Goal: Information Seeking & Learning: Find specific page/section

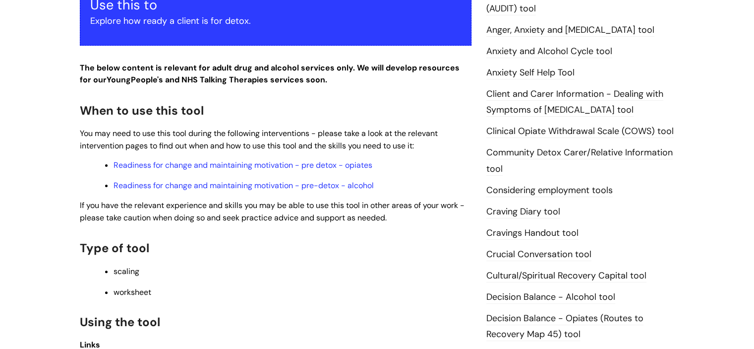
scroll to position [226, 0]
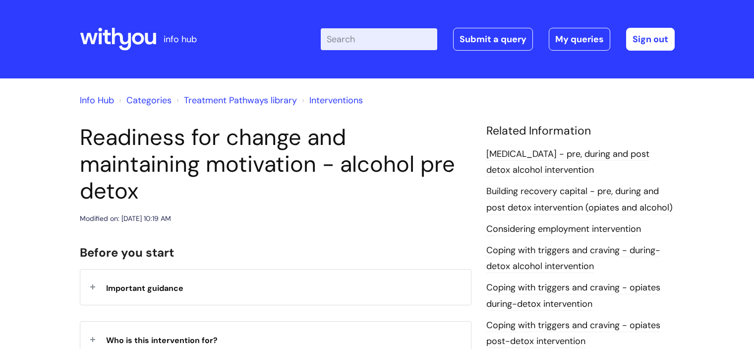
scroll to position [276, 0]
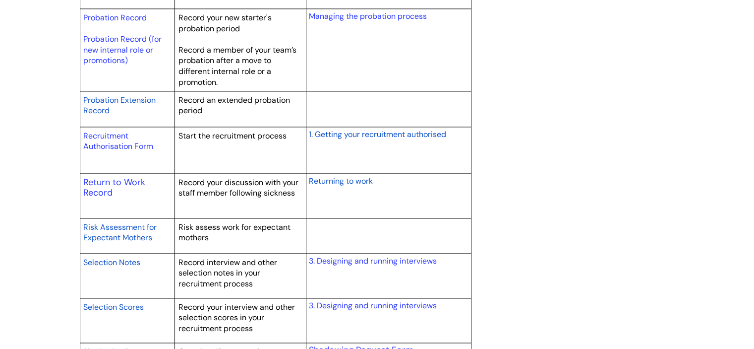
scroll to position [1463, 0]
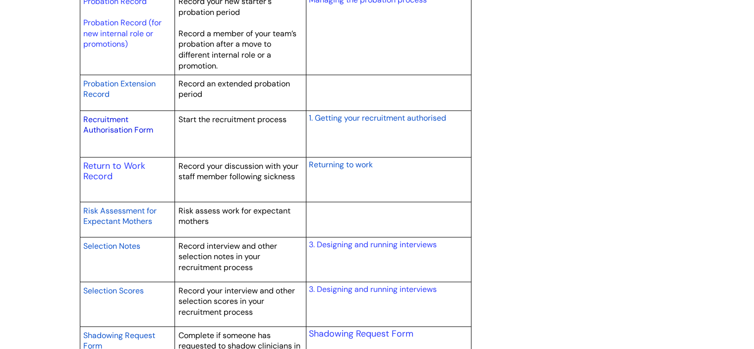
click at [114, 128] on link "Recruitment Authorisation Form" at bounding box center [118, 124] width 70 height 21
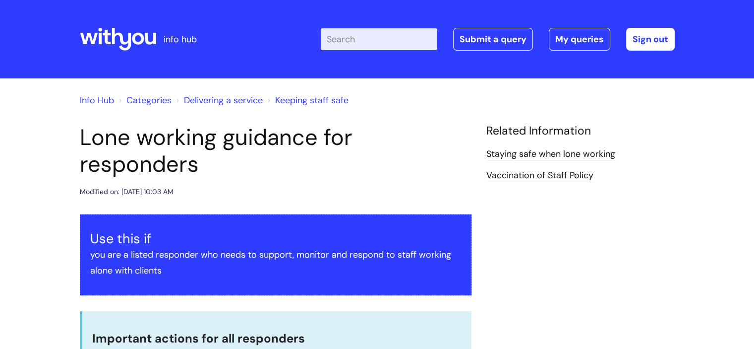
click at [389, 47] on input "Enter your search term here..." at bounding box center [379, 39] width 117 height 22
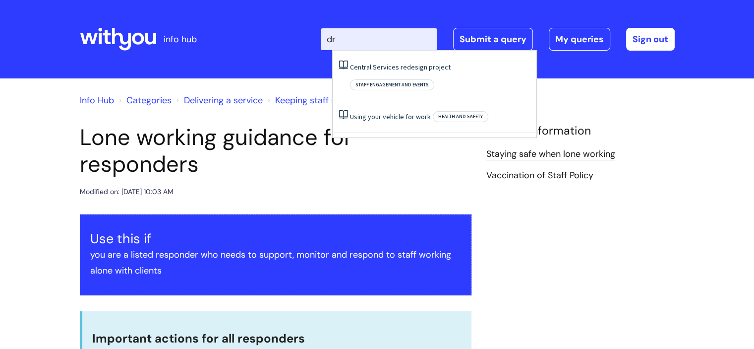
type input "d"
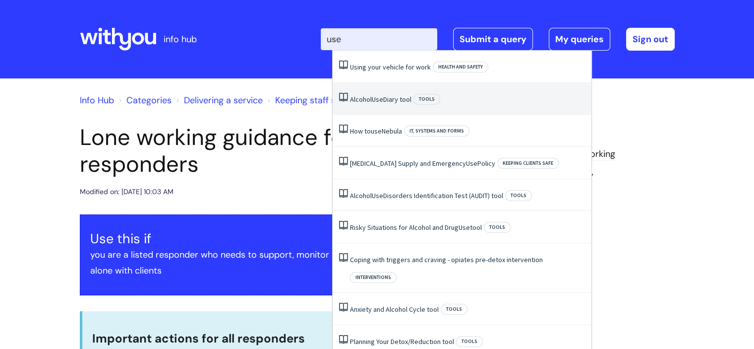
type input "usef"
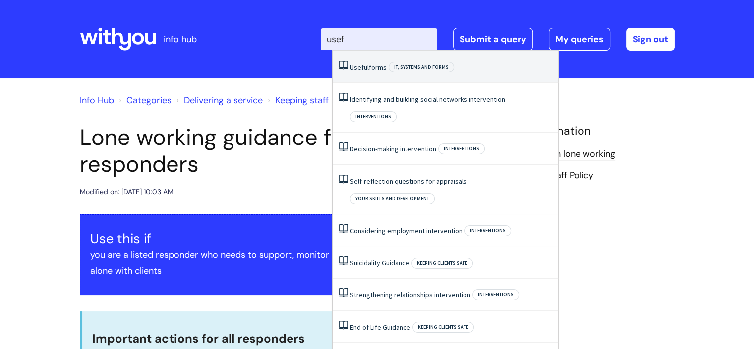
click at [405, 75] on li "Useful forms IT, systems and forms" at bounding box center [446, 67] width 226 height 32
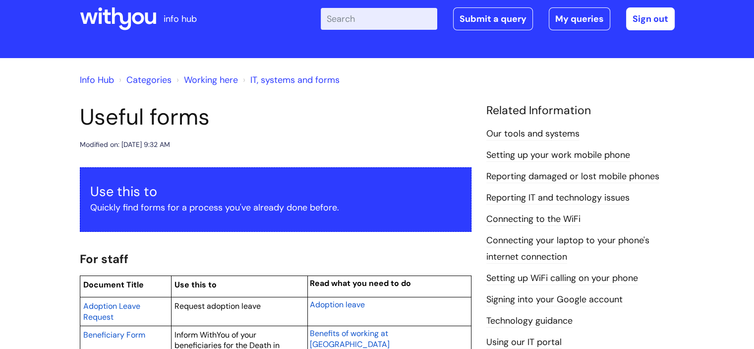
scroll to position [9, 0]
